Goal: Find specific page/section: Find specific page/section

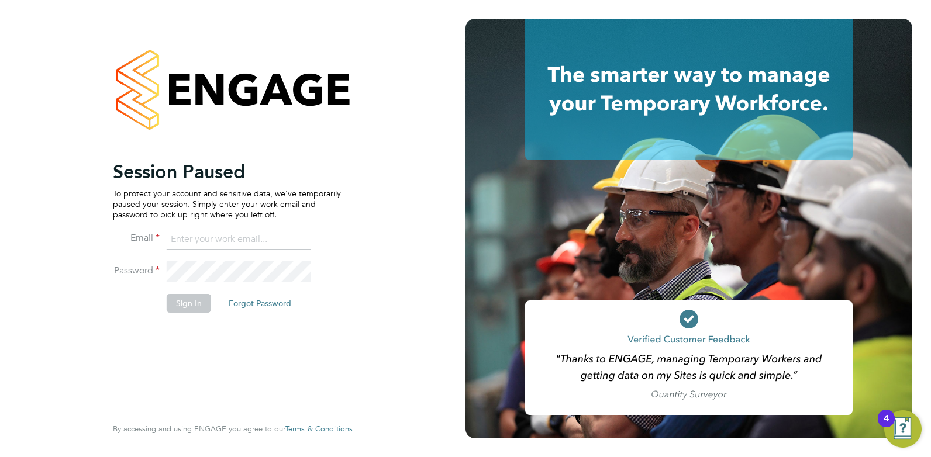
click at [191, 241] on input at bounding box center [239, 239] width 144 height 21
type input "[EMAIL_ADDRESS][DOMAIN_NAME]"
drag, startPoint x: 305, startPoint y: 238, endPoint x: 0, endPoint y: 231, distance: 305.2
click at [0, 231] on html "Session Paused To protect your account and sensitive data, we've temporarily pa…" at bounding box center [465, 228] width 931 height 457
type input "[PERSON_NAME][EMAIL_ADDRESS][DOMAIN_NAME]"
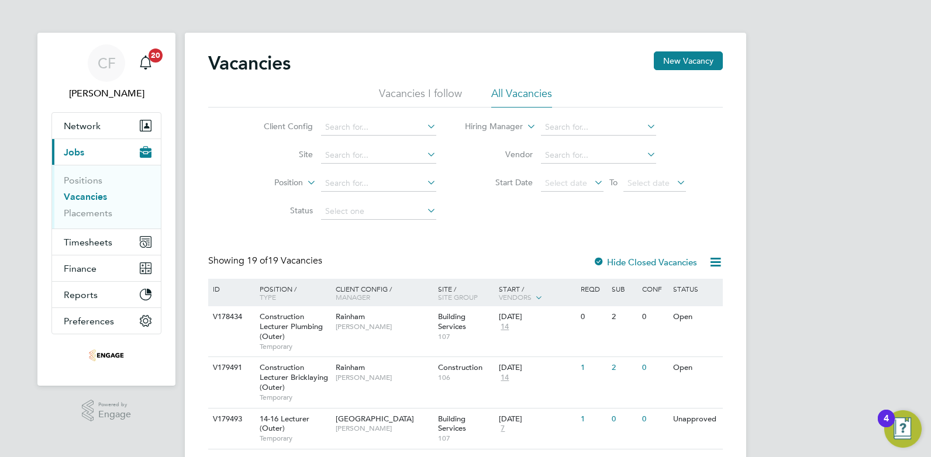
click at [424, 87] on li "Vacancies I follow" at bounding box center [420, 97] width 83 height 21
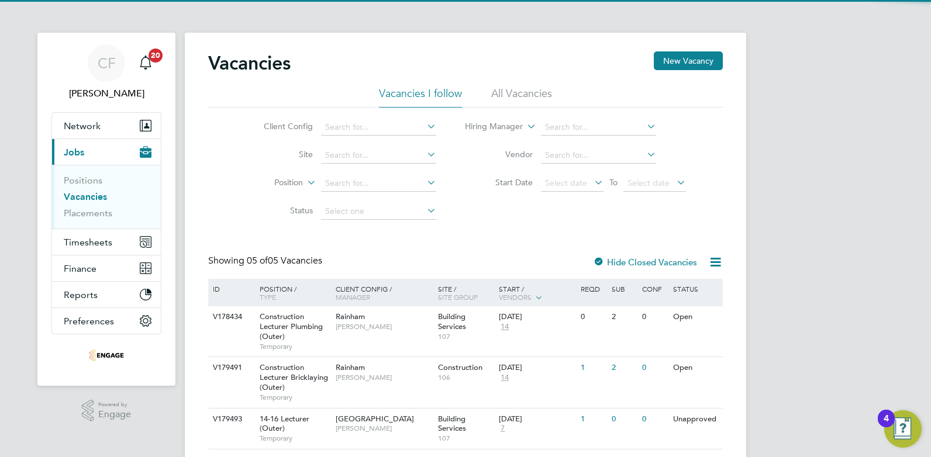
click at [493, 89] on li "All Vacancies" at bounding box center [521, 97] width 61 height 21
